Goal: Complete application form

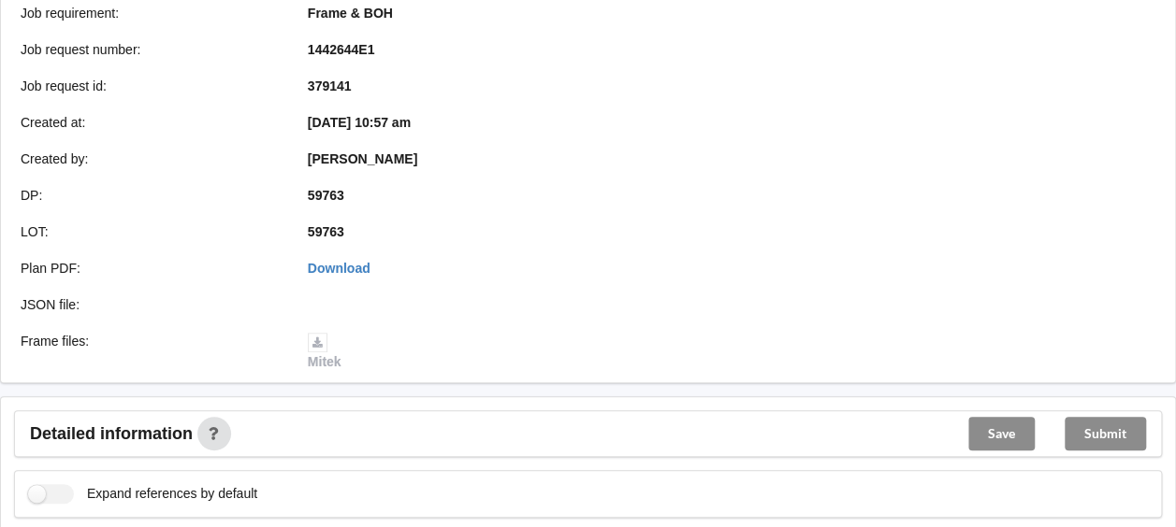
scroll to position [580, 0]
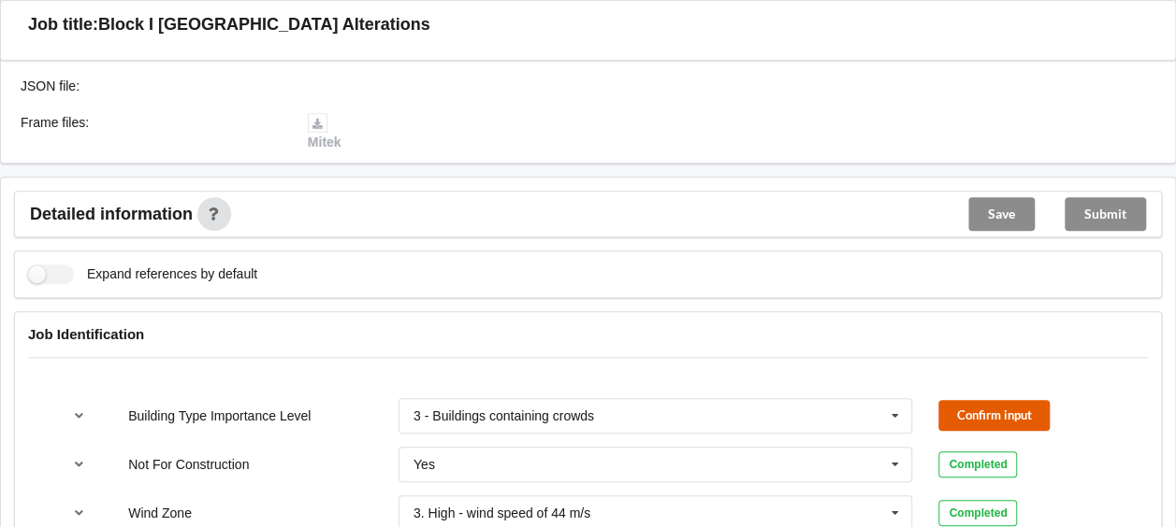
click at [976, 410] on button "Confirm input" at bounding box center [993, 415] width 111 height 31
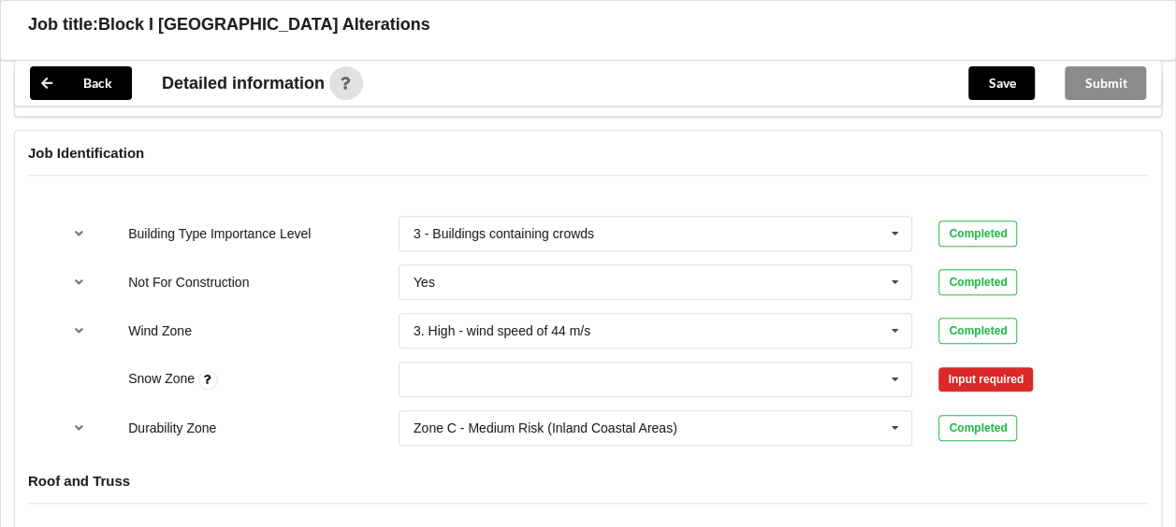
scroll to position [954, 0]
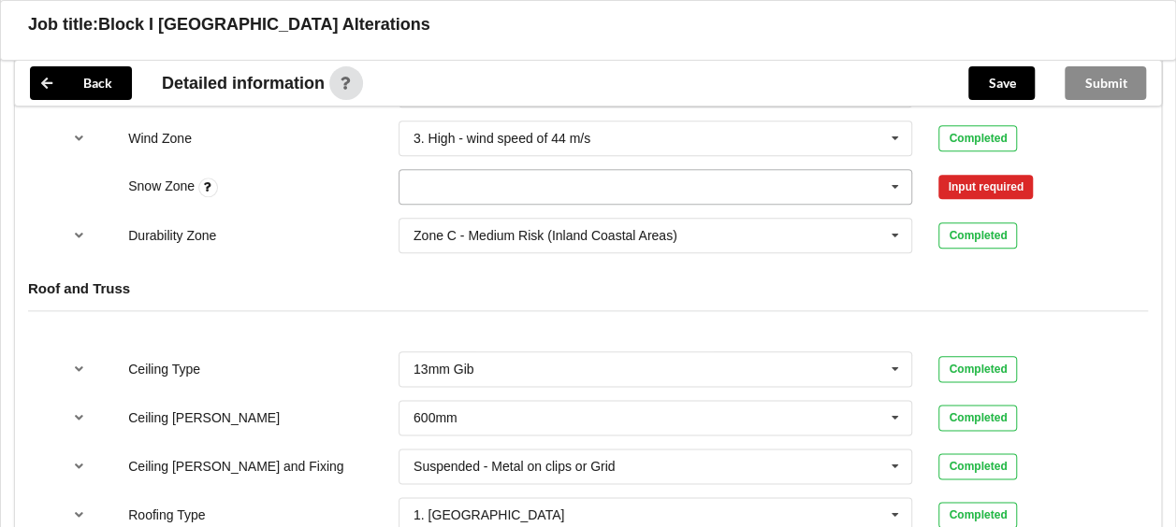
click at [902, 187] on icon at bounding box center [895, 187] width 28 height 35
click at [466, 215] on div "N0" at bounding box center [655, 221] width 512 height 35
click at [1022, 189] on button "Confirm input" at bounding box center [993, 186] width 111 height 31
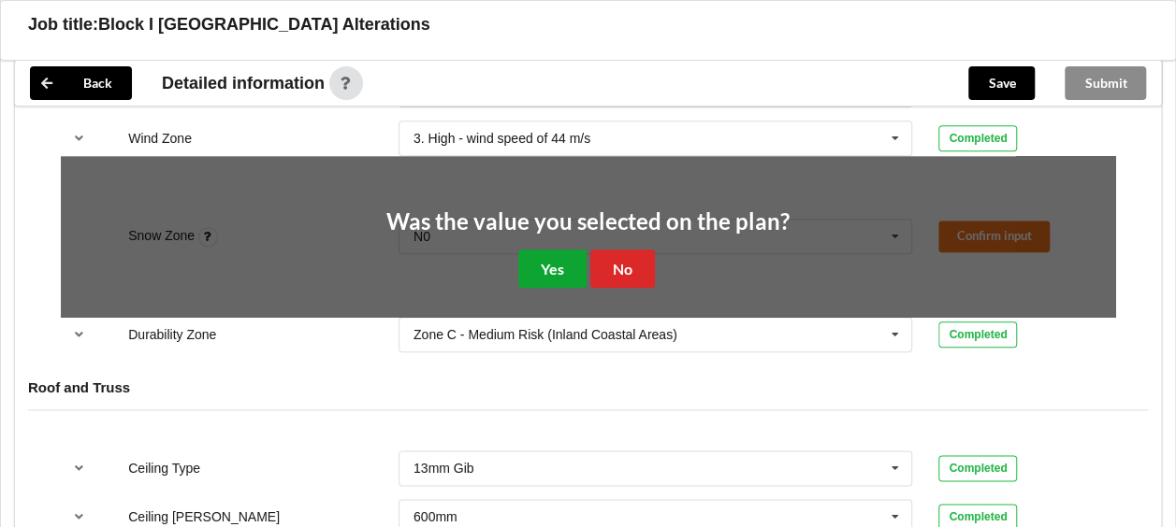
click at [565, 267] on button "Yes" at bounding box center [552, 269] width 68 height 38
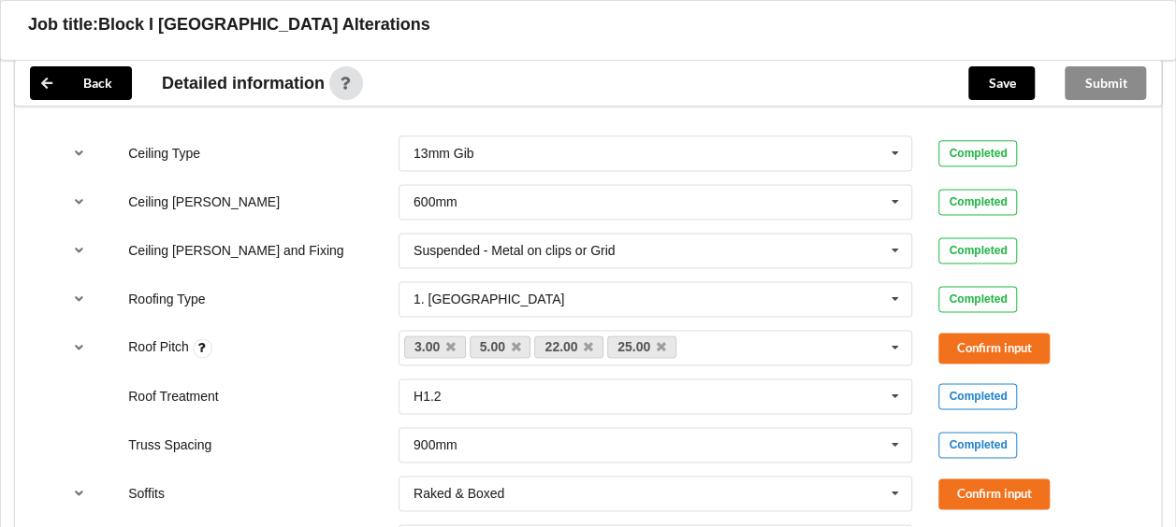
scroll to position [1422, 0]
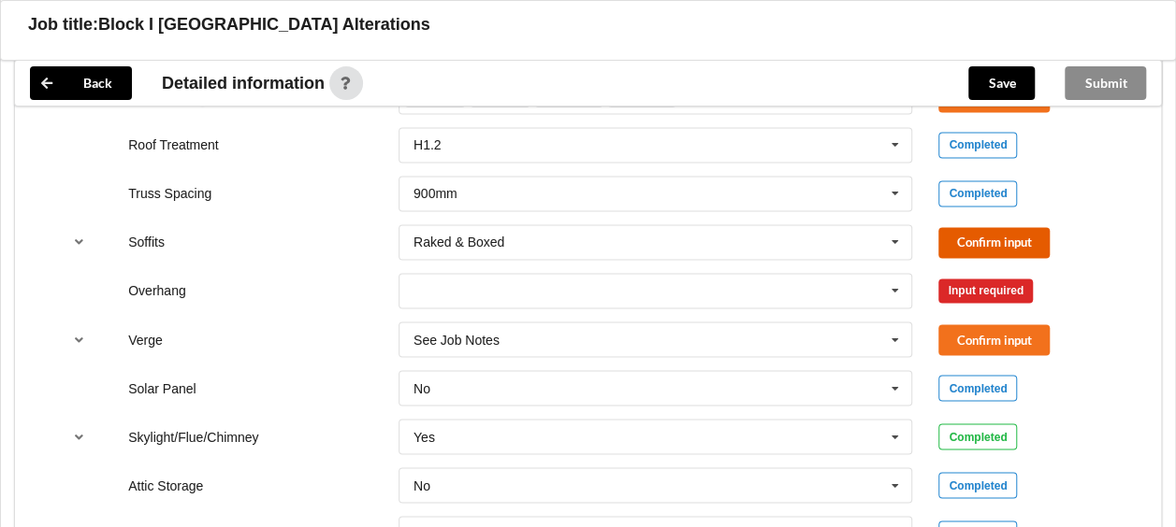
click at [1019, 238] on button "Confirm input" at bounding box center [993, 242] width 111 height 31
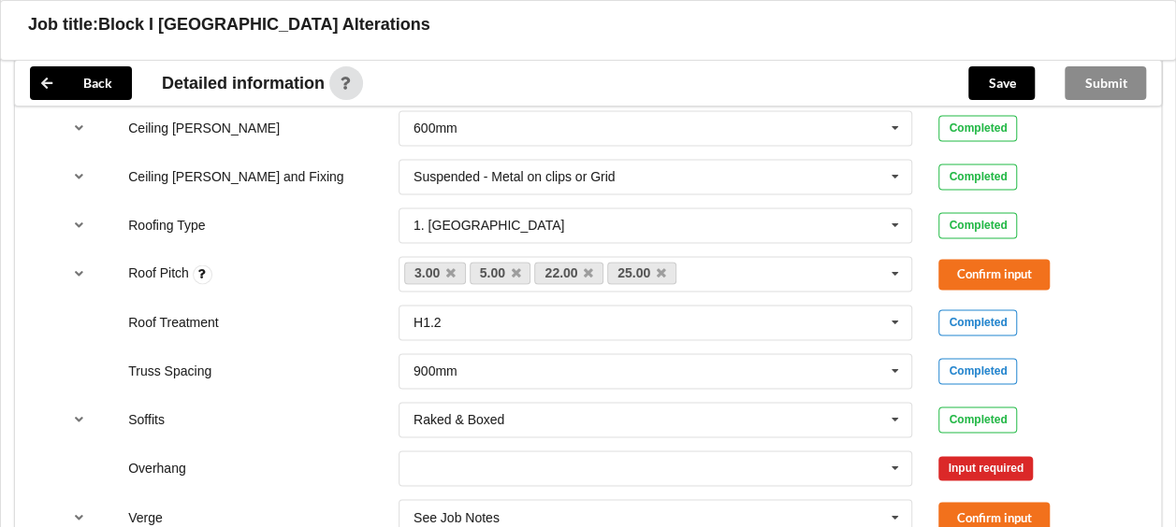
scroll to position [1234, 0]
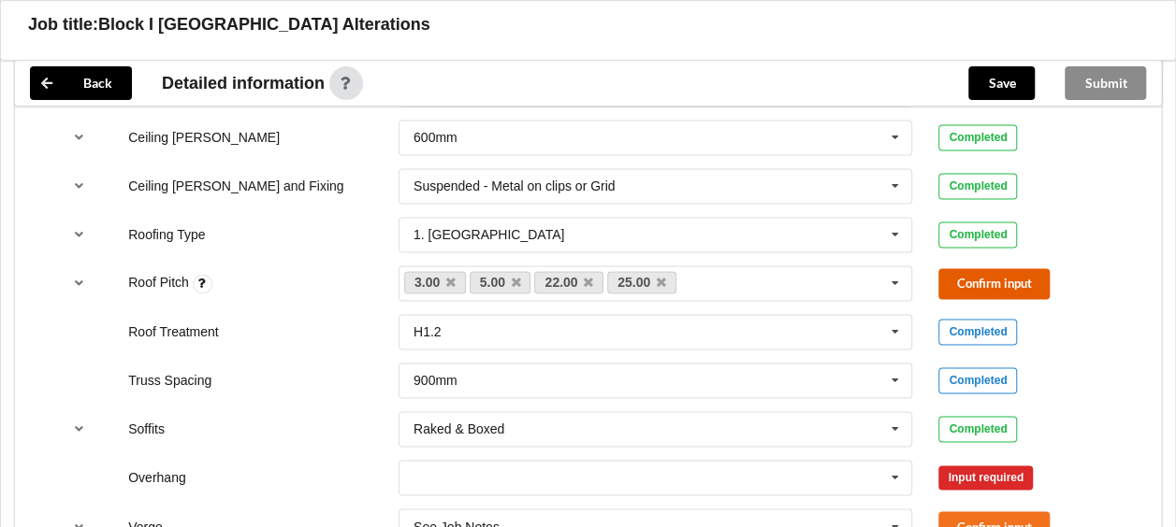
click at [971, 281] on button "Confirm input" at bounding box center [993, 283] width 111 height 31
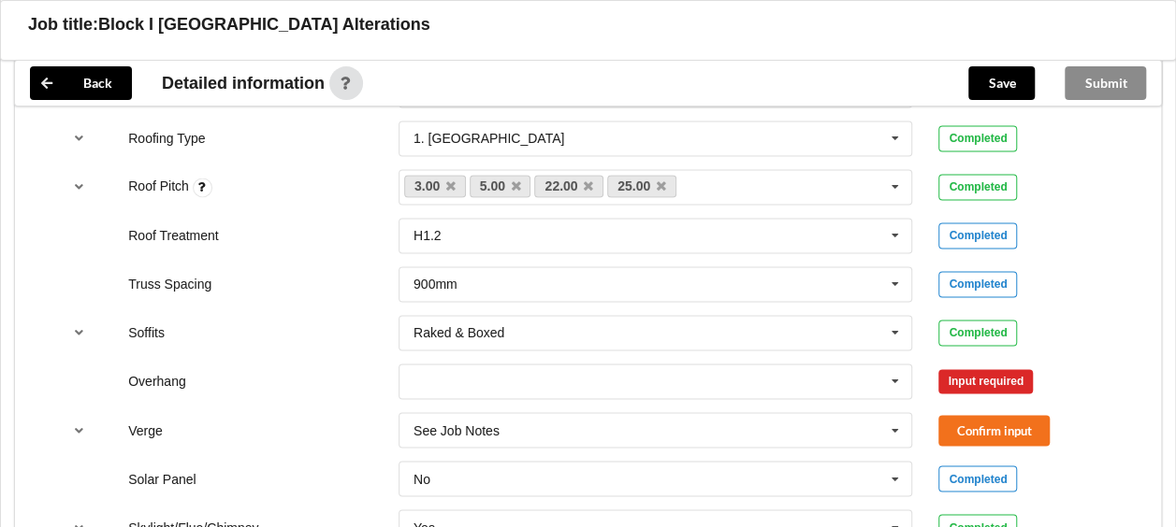
scroll to position [1422, 0]
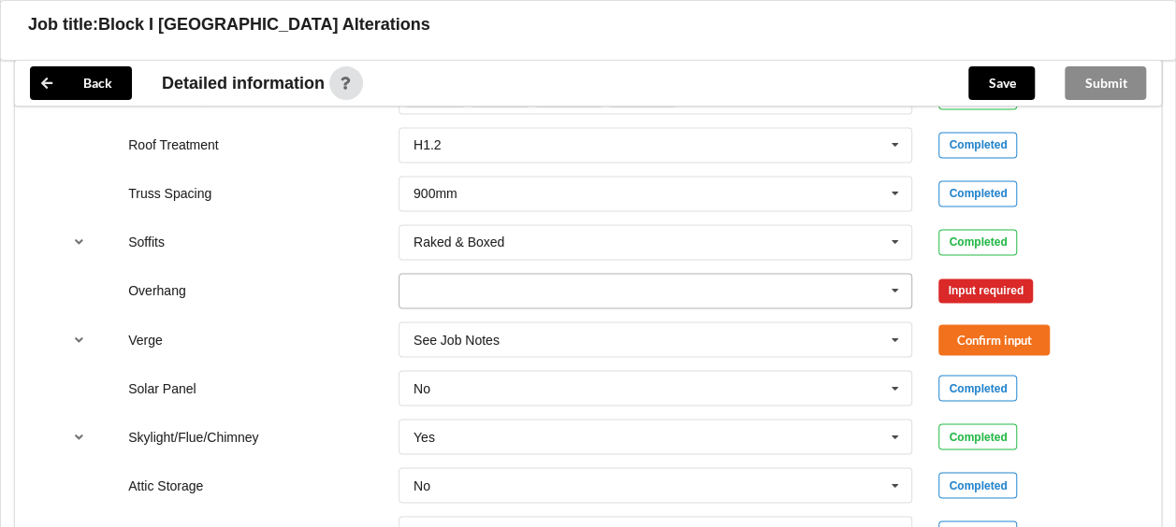
click at [899, 290] on icon at bounding box center [895, 291] width 28 height 35
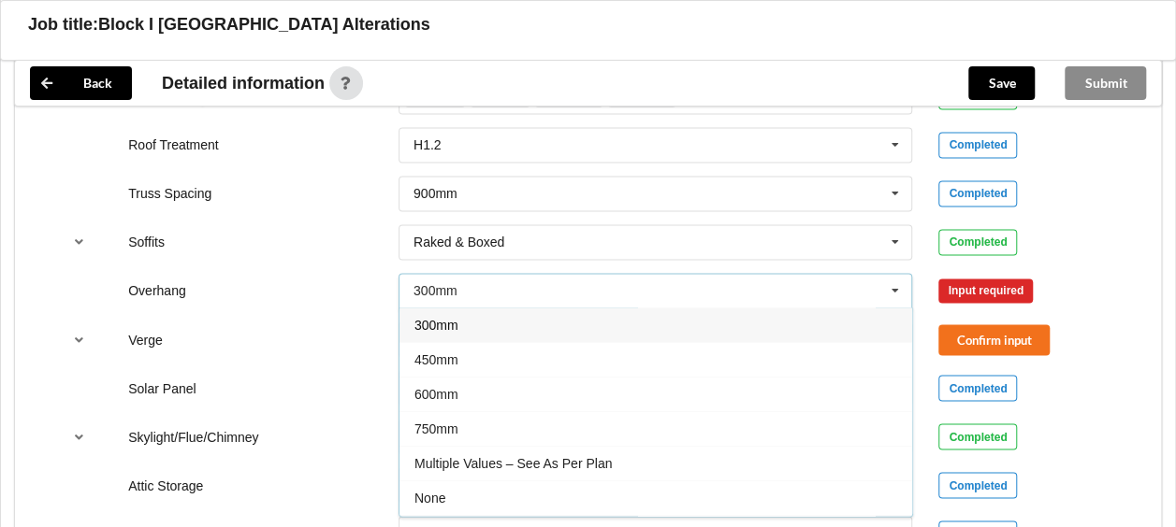
click at [503, 458] on span "Multiple Values – See As Per Plan" at bounding box center [512, 463] width 197 height 15
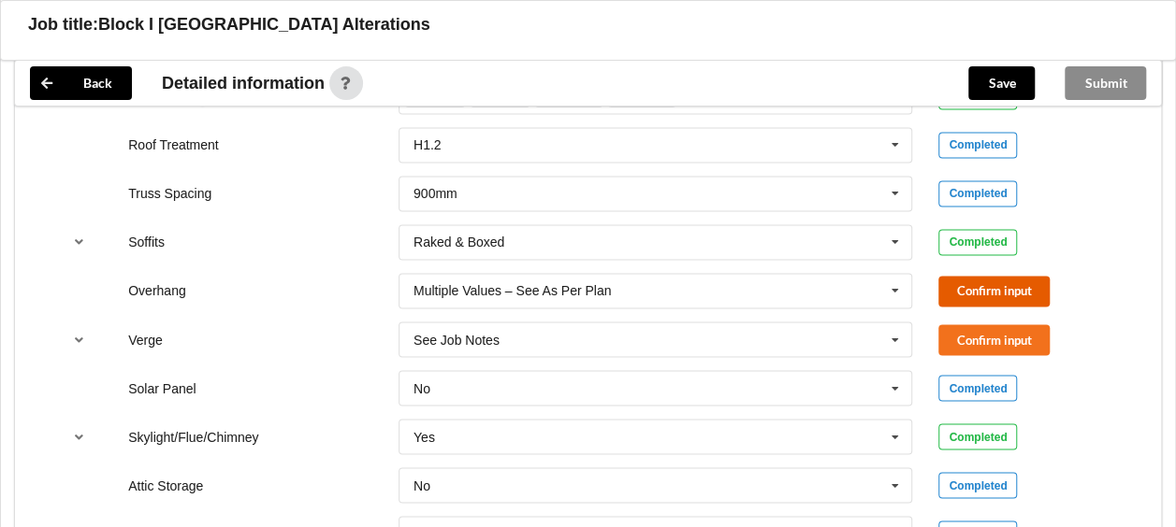
click at [958, 286] on button "Confirm input" at bounding box center [993, 291] width 111 height 31
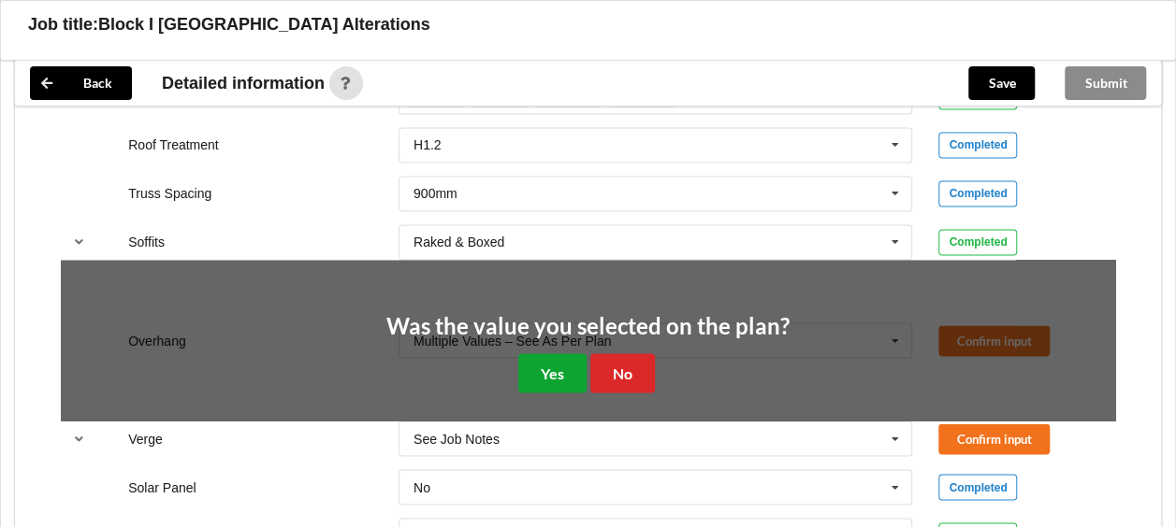
click at [529, 369] on button "Yes" at bounding box center [552, 373] width 68 height 38
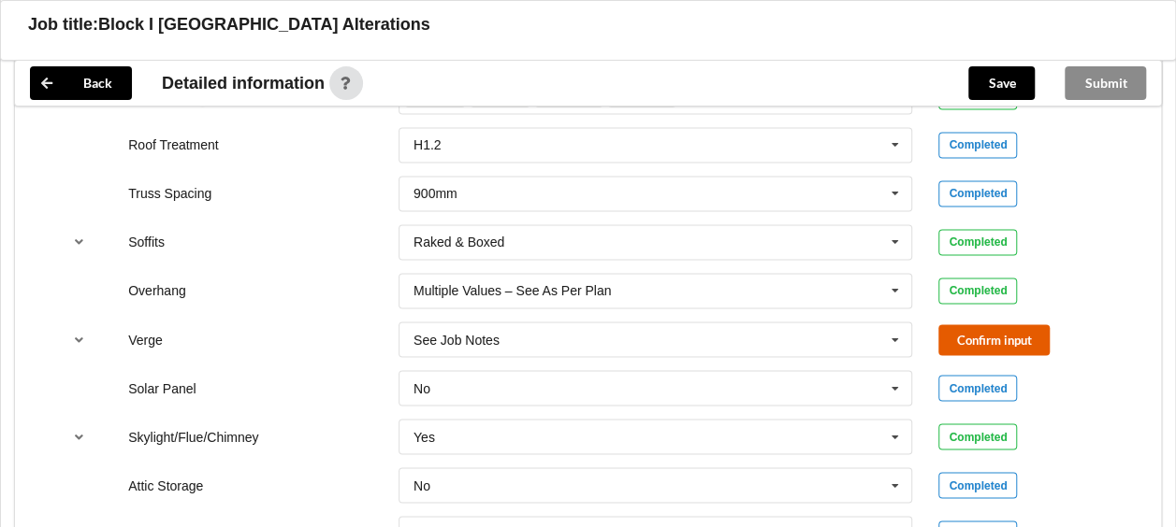
click at [996, 338] on button "Confirm input" at bounding box center [993, 340] width 111 height 31
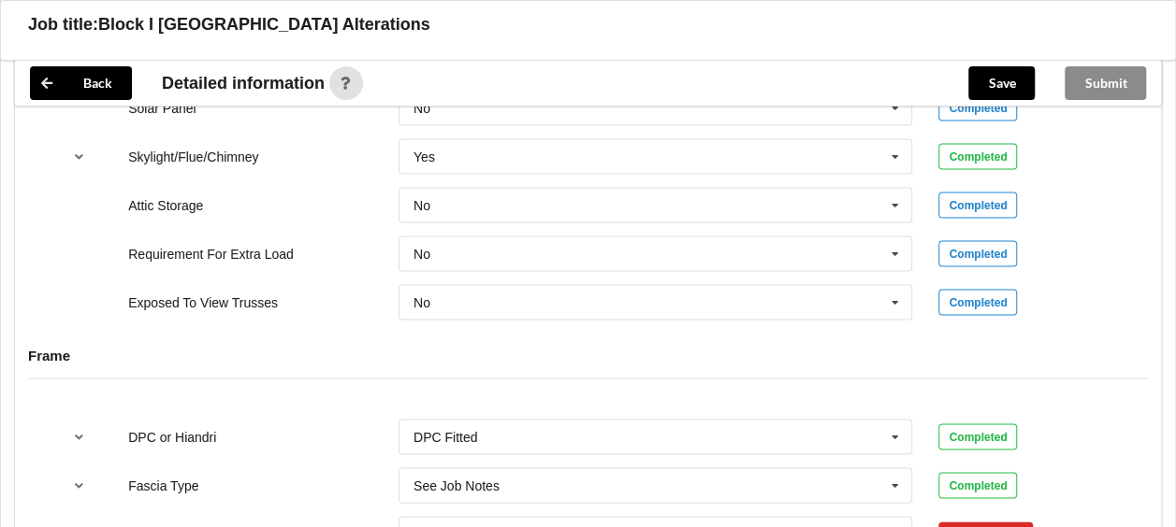
scroll to position [1796, 0]
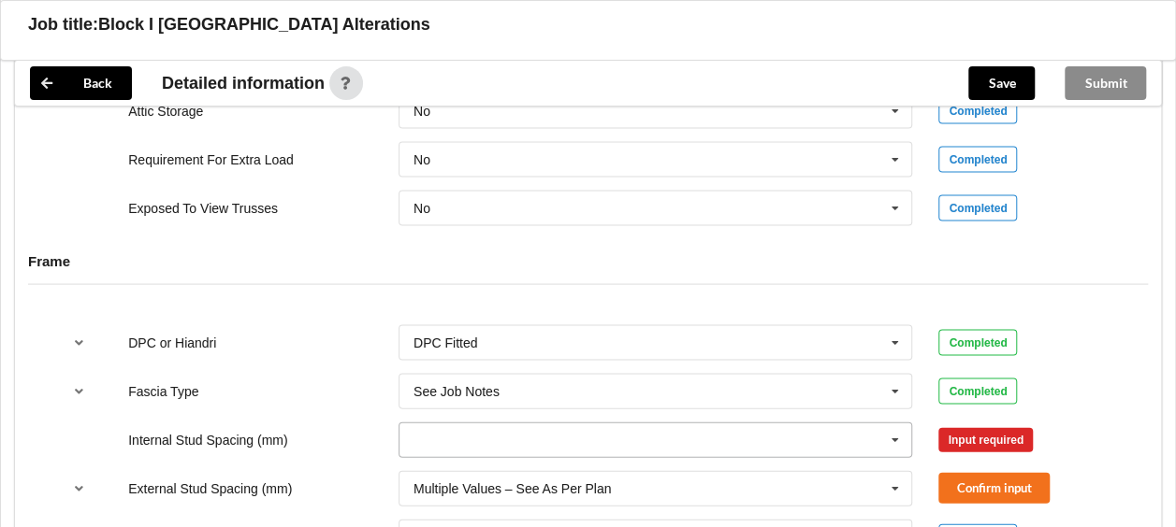
click at [903, 440] on icon at bounding box center [895, 441] width 28 height 35
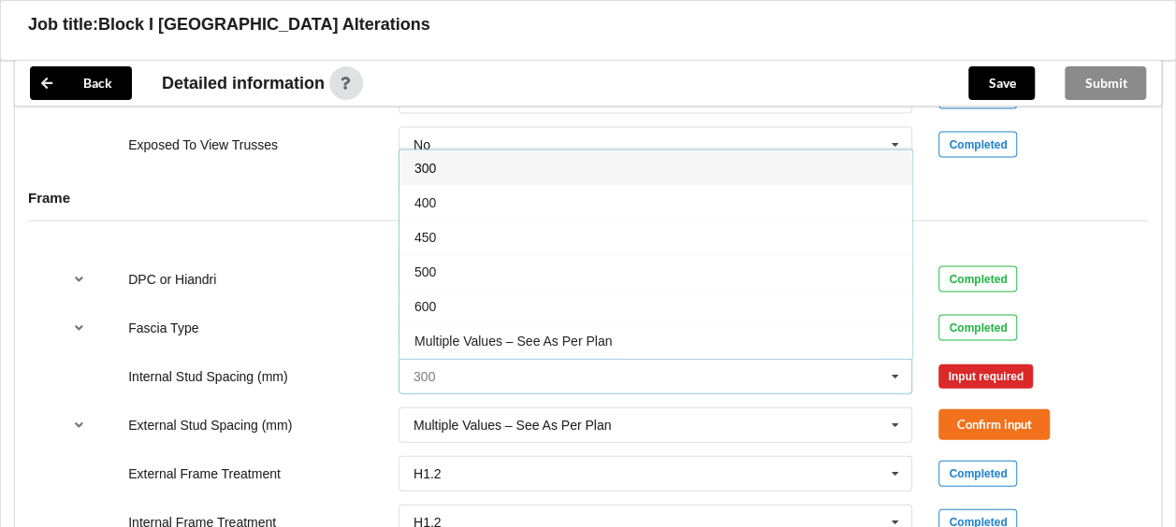
scroll to position [1889, 0]
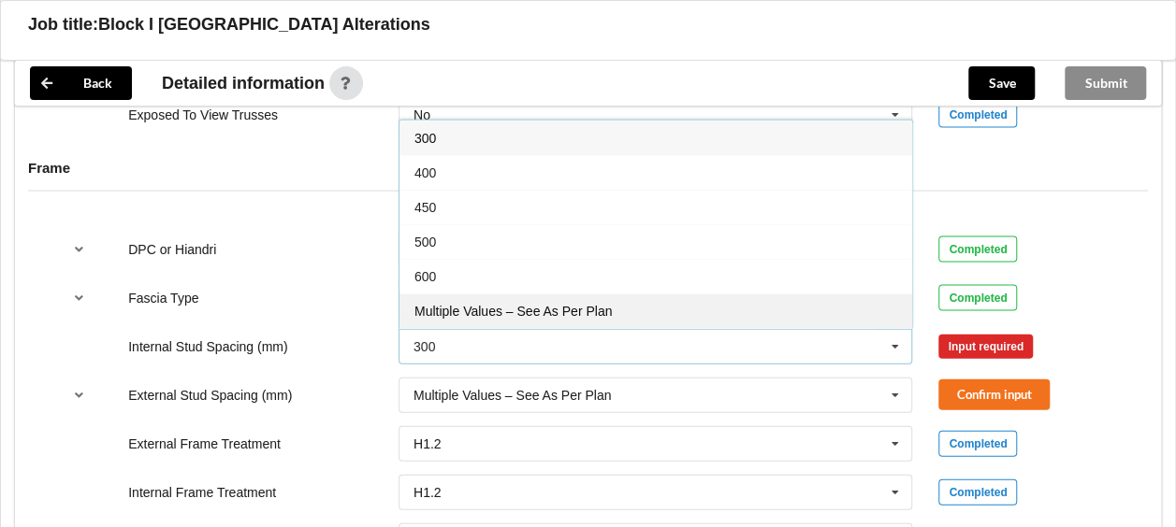
click at [676, 313] on div "Multiple Values – See As Per Plan" at bounding box center [655, 311] width 512 height 35
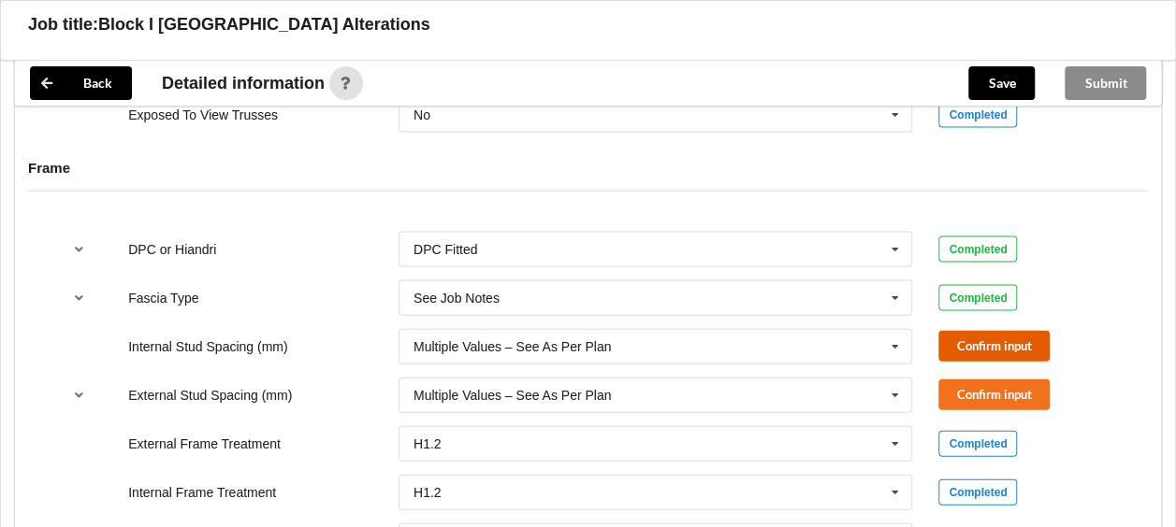
click at [996, 354] on button "Confirm input" at bounding box center [993, 346] width 111 height 31
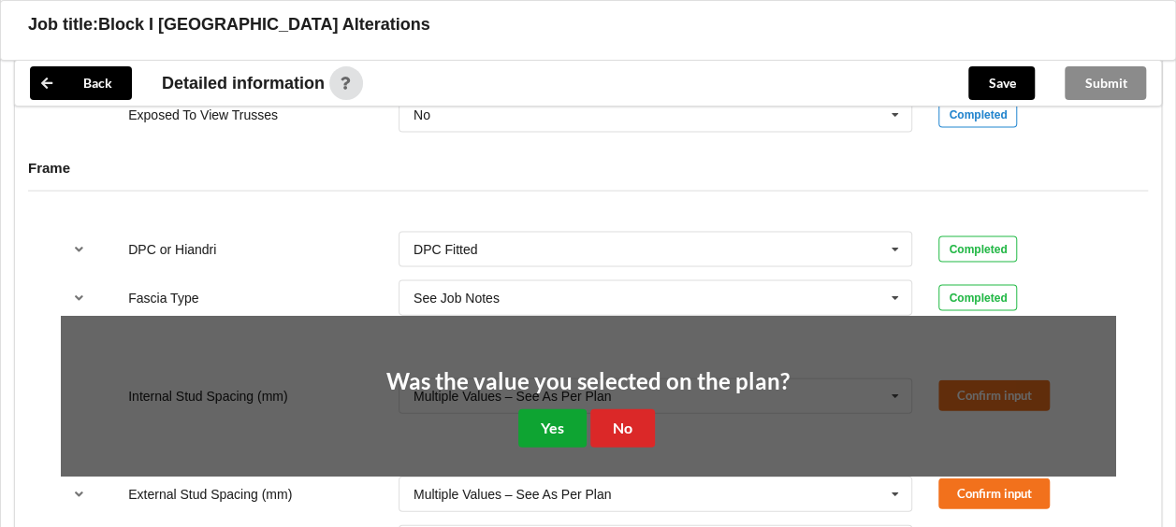
click at [542, 432] on button "Yes" at bounding box center [552, 429] width 68 height 38
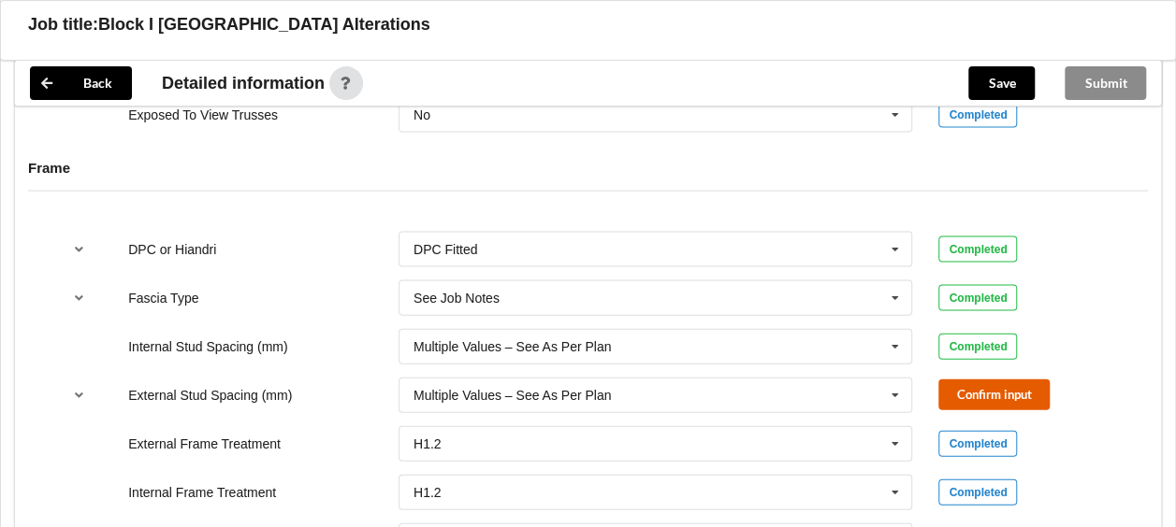
click at [1021, 396] on button "Confirm input" at bounding box center [993, 395] width 111 height 31
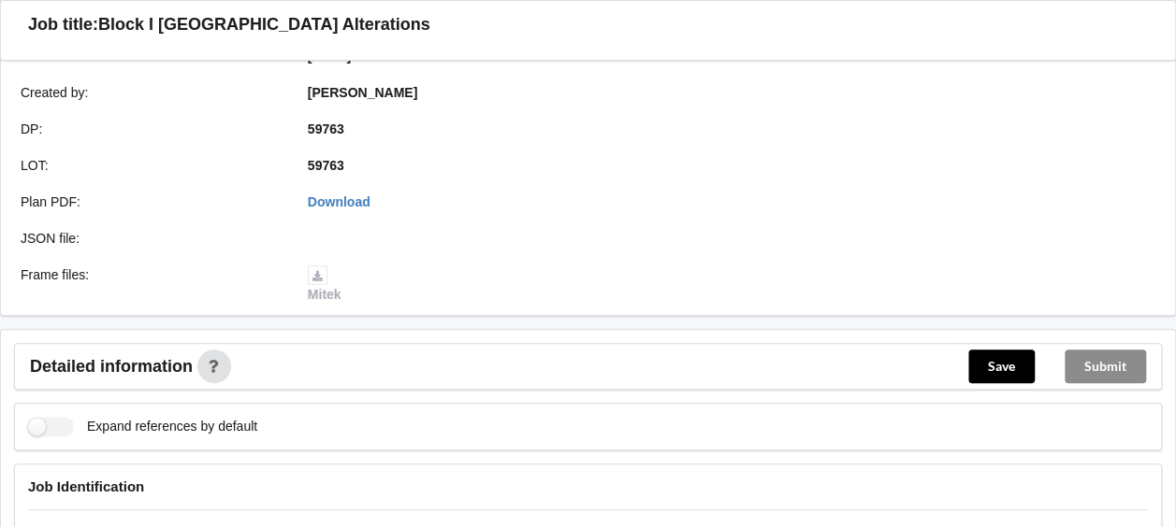
scroll to position [468, 0]
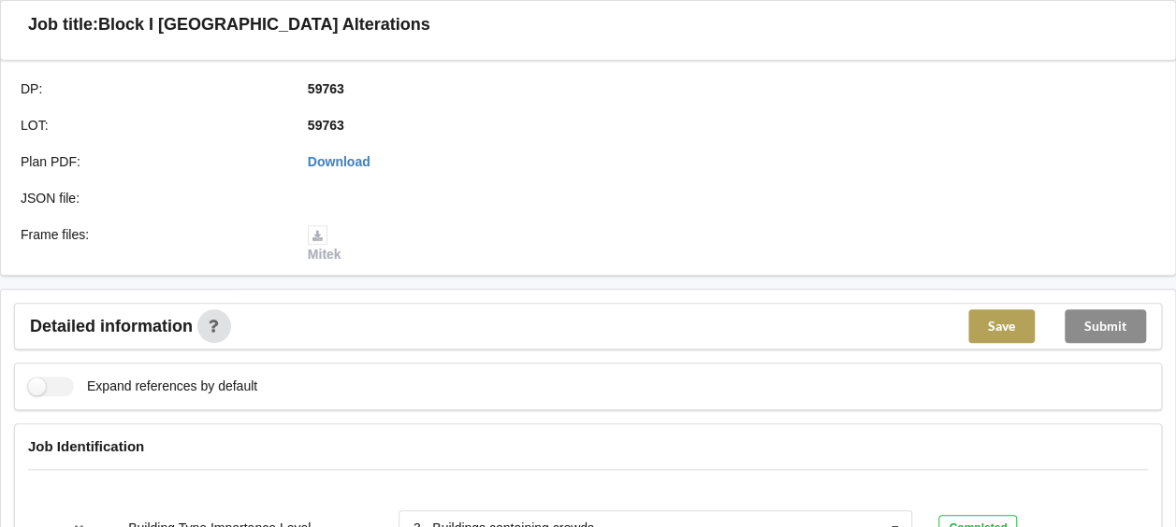
click at [989, 321] on button "Save" at bounding box center [1001, 327] width 66 height 34
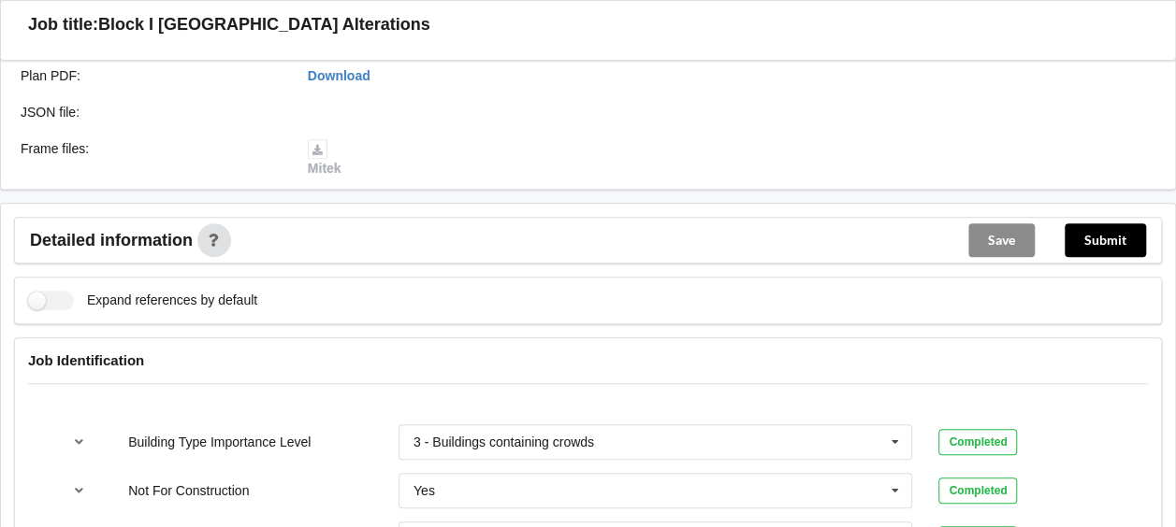
click at [1105, 241] on button "Submit" at bounding box center [1104, 241] width 81 height 34
